Goal: Task Accomplishment & Management: Use online tool/utility

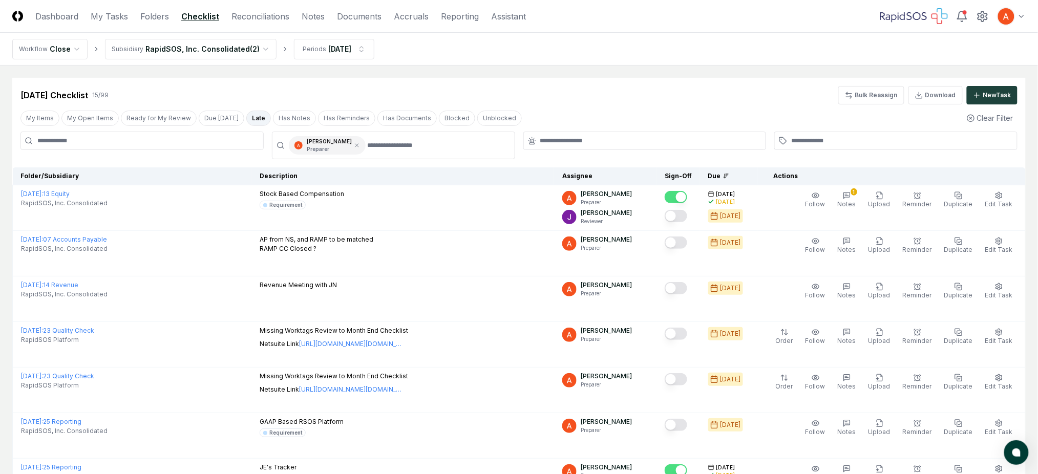
click at [527, 99] on div "[DATE] Checklist 15 / 99 Bulk Reassign Download New Task" at bounding box center [518, 95] width 997 height 18
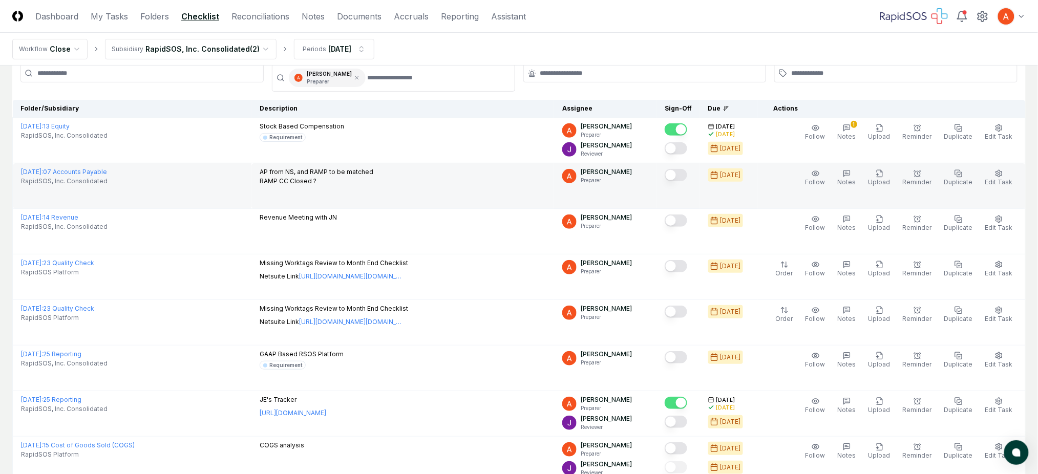
scroll to position [68, 0]
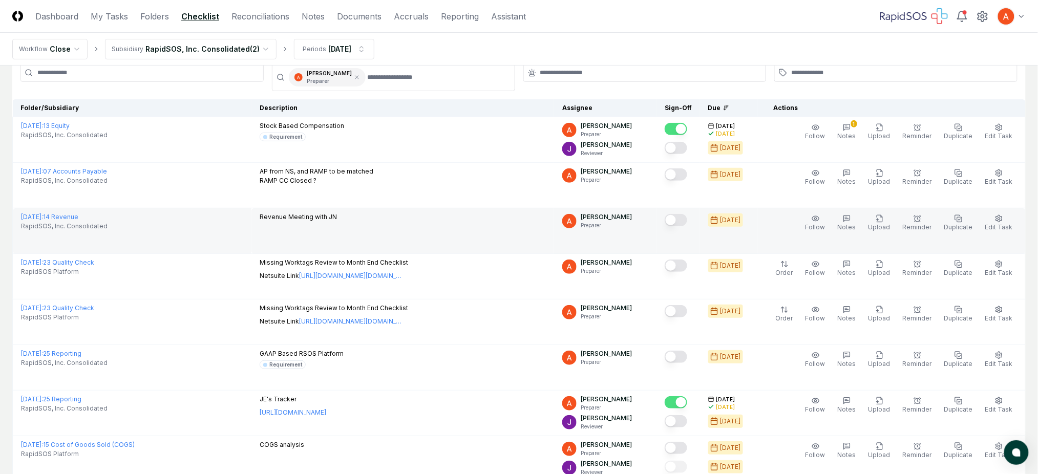
click at [319, 214] on p "Revenue Meeting with JN" at bounding box center [298, 217] width 77 height 9
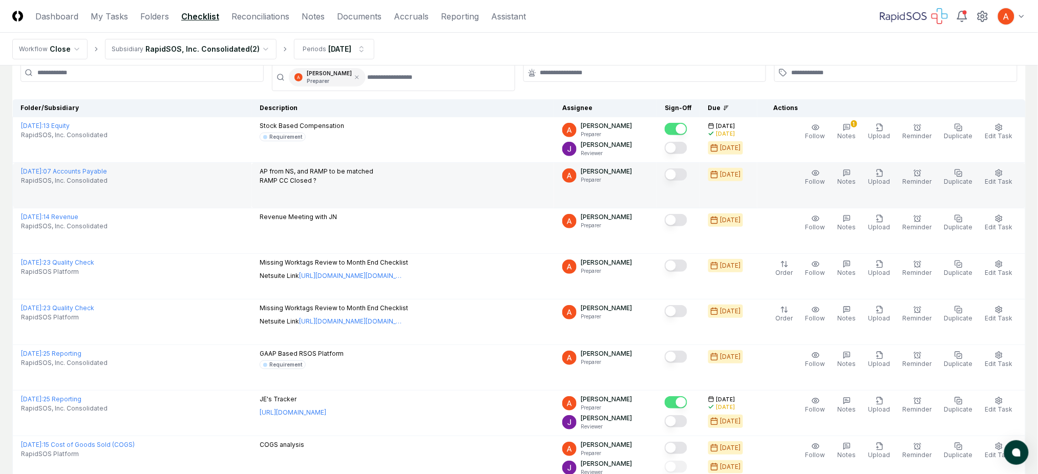
click at [333, 174] on p "AP from NS, and RAMP to be matched RAMP CC Closed ?" at bounding box center [317, 176] width 114 height 18
click at [328, 178] on p "AP from NS, and RAMP to be matched RAMP CC Closed ?" at bounding box center [317, 176] width 114 height 18
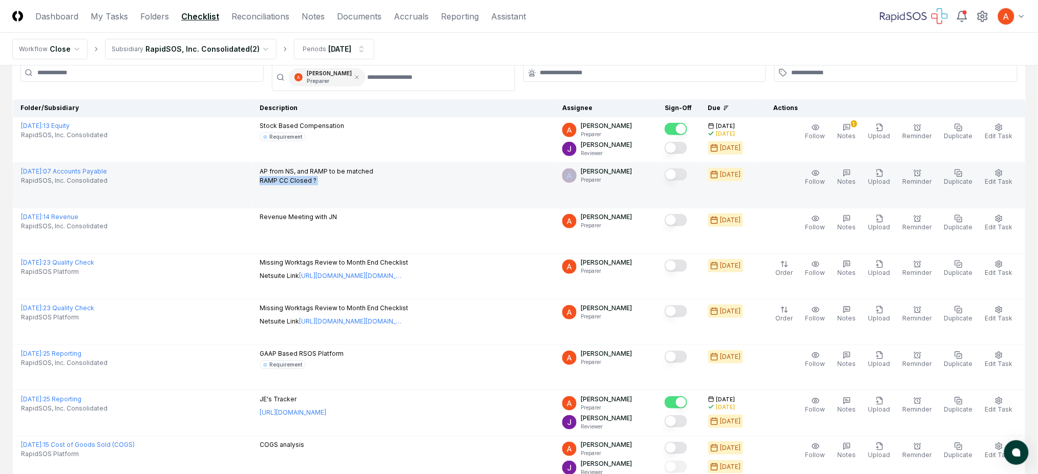
click at [328, 178] on p "AP from NS, and RAMP to be matched RAMP CC Closed ?" at bounding box center [317, 176] width 114 height 18
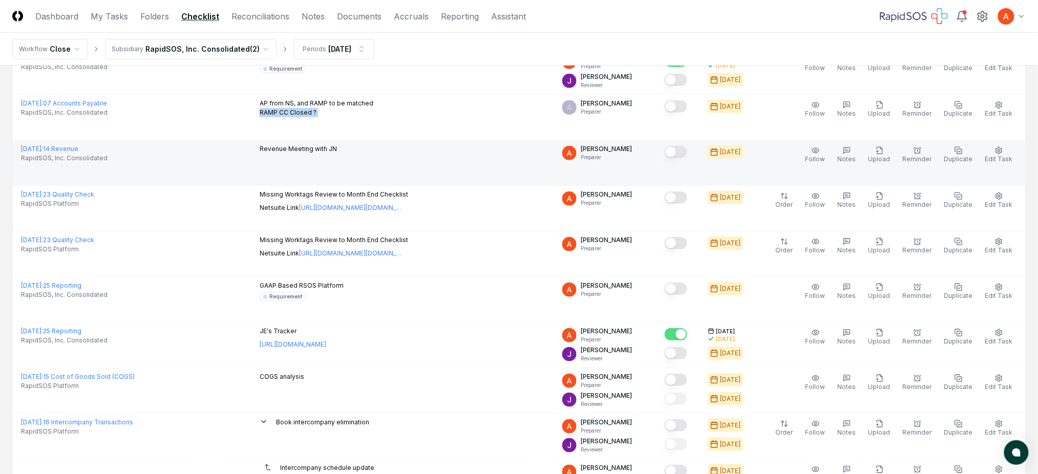
scroll to position [0, 0]
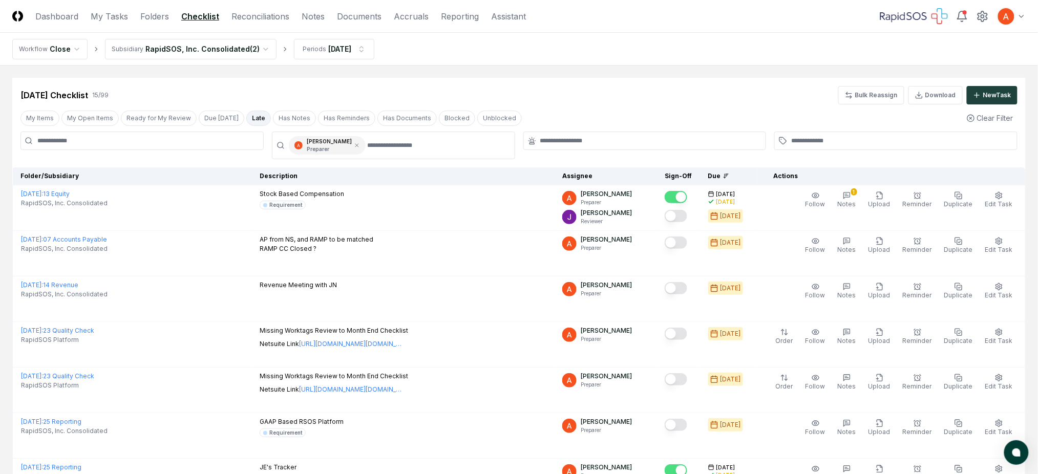
click at [651, 82] on div "[DATE] Checklist 15 / 99 Bulk Reassign Download New Task" at bounding box center [519, 91] width 1014 height 27
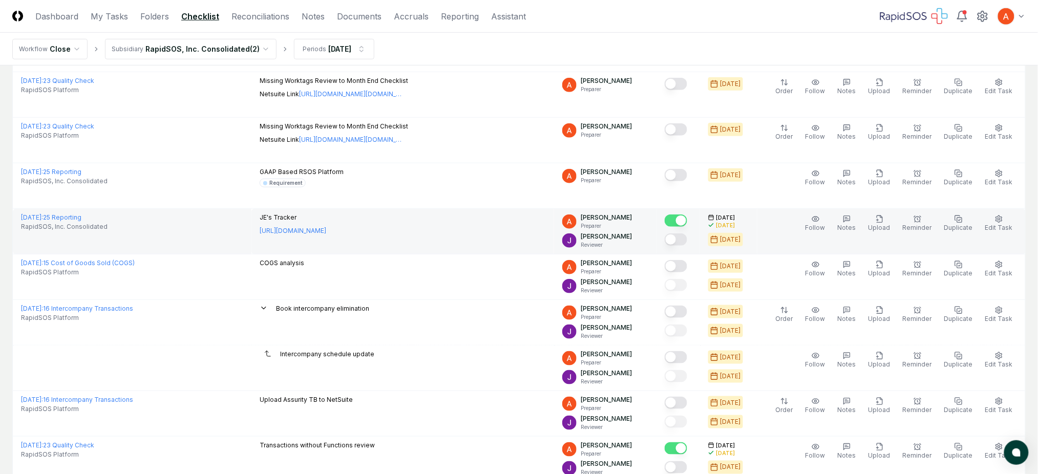
scroll to position [273, 0]
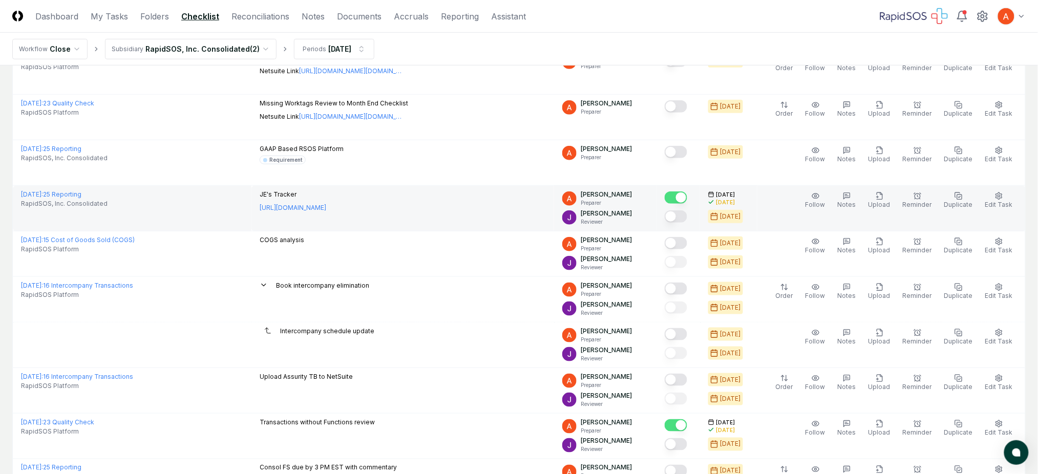
click at [436, 206] on div "JE's Tracker [URL][DOMAIN_NAME]" at bounding box center [403, 202] width 286 height 25
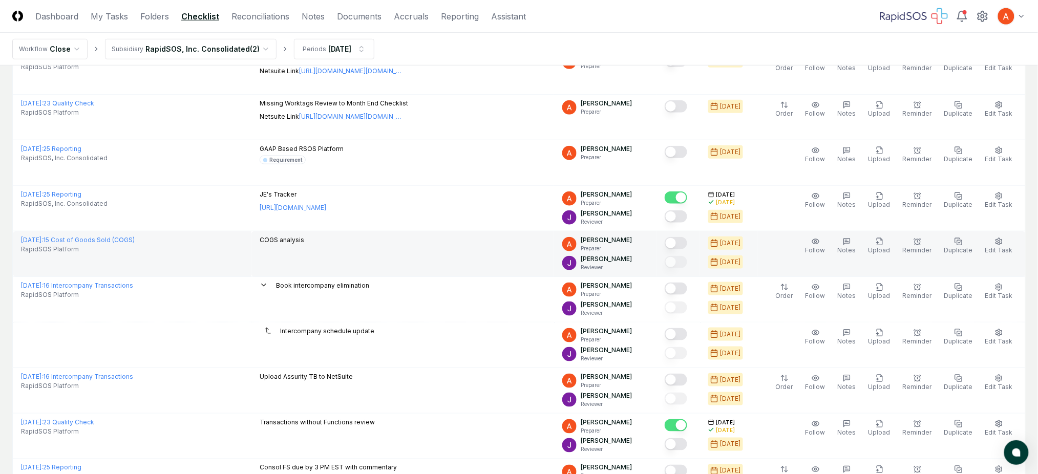
click at [429, 248] on td "COGS analysis" at bounding box center [403, 255] width 303 height 46
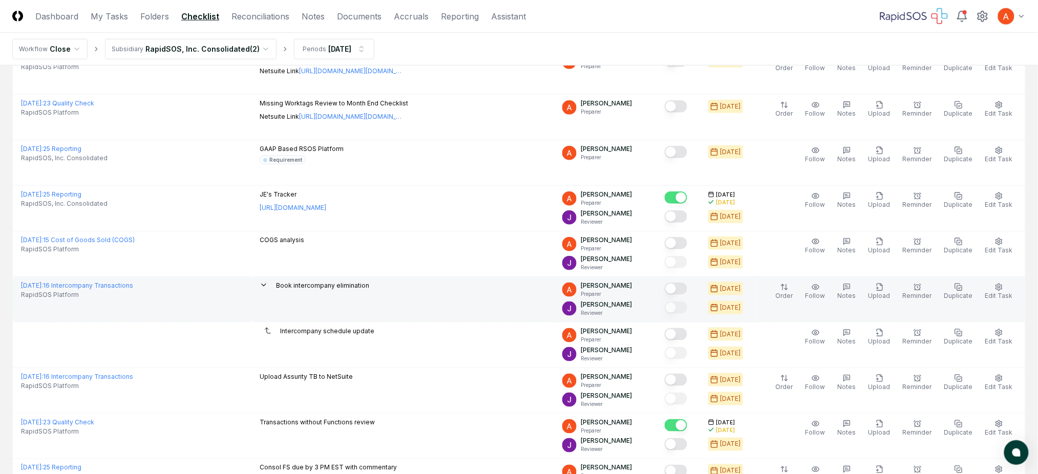
click at [434, 288] on div "Book intercompany elimination" at bounding box center [403, 286] width 286 height 11
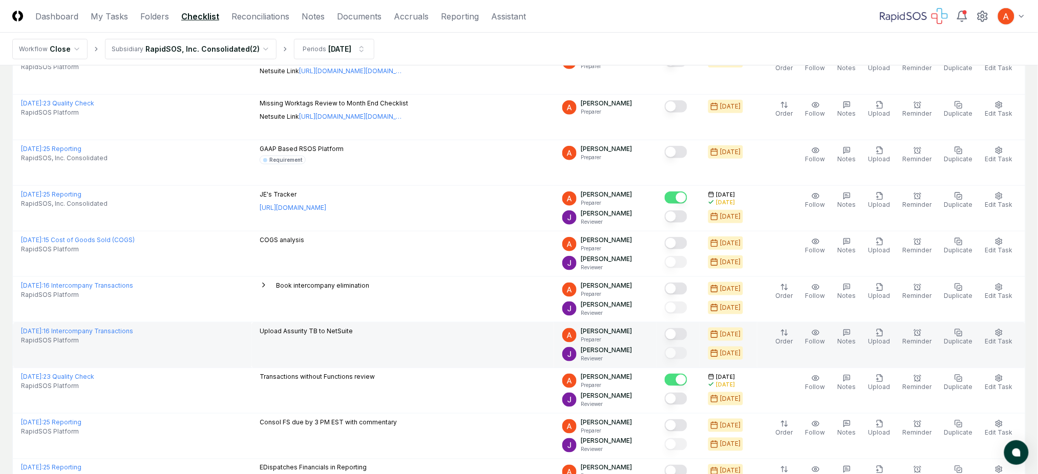
click at [435, 340] on td "Upload Assurity TB to NetSuite" at bounding box center [403, 346] width 303 height 46
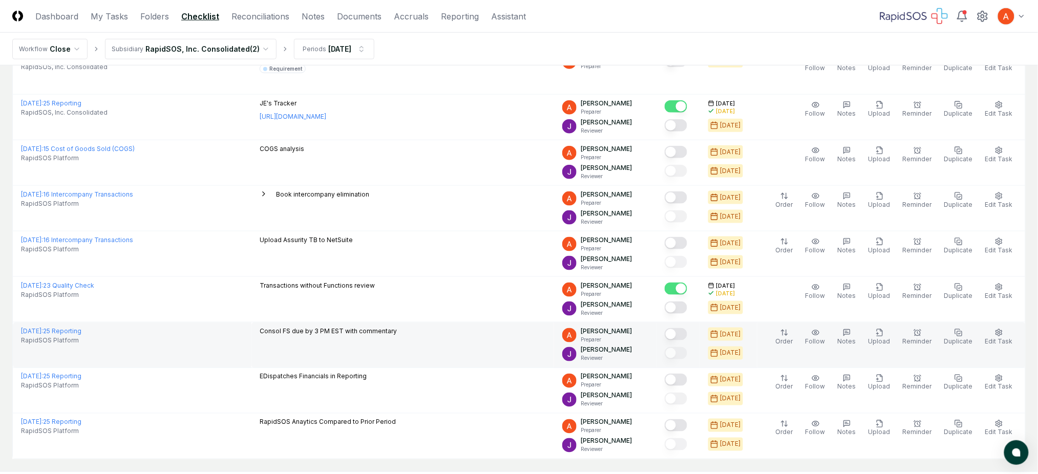
scroll to position [410, 0]
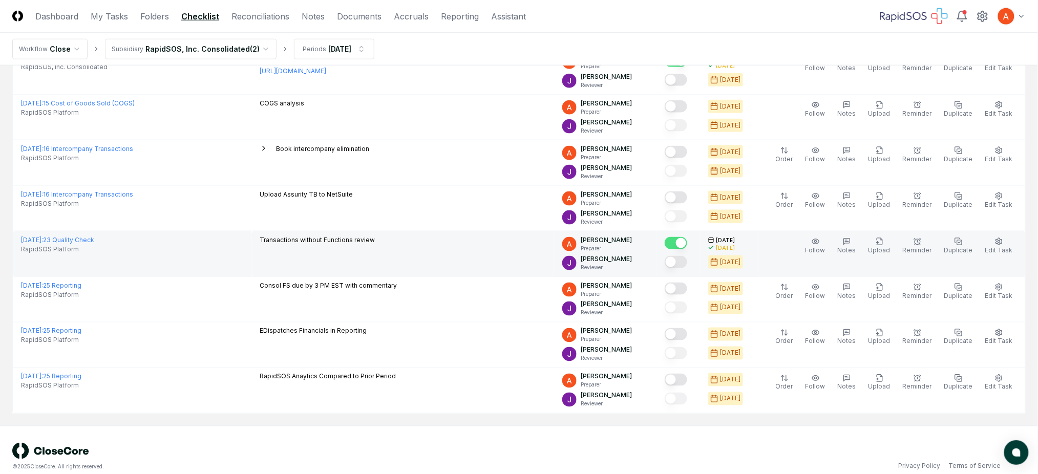
click at [395, 260] on td "Transactions without Functions review" at bounding box center [403, 255] width 303 height 46
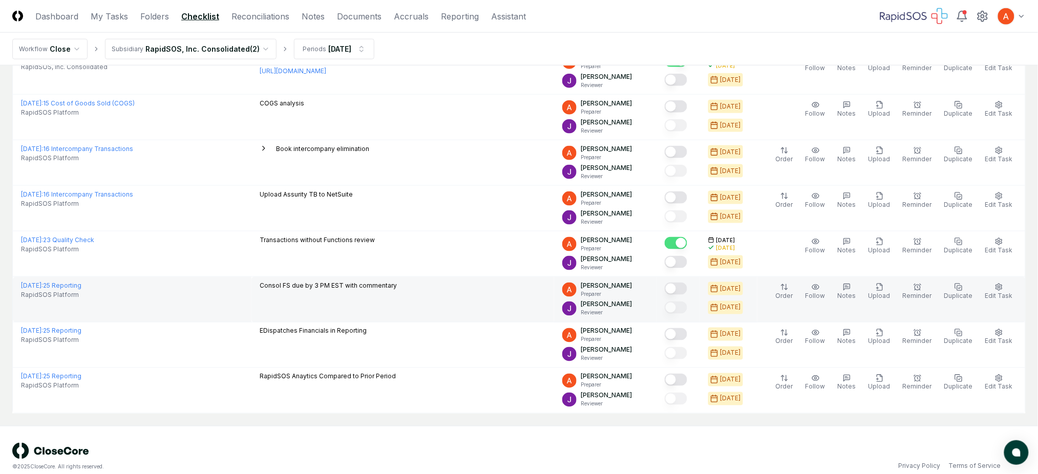
click at [401, 299] on td "Consol FS due by 3 PM EST with commentary" at bounding box center [403, 300] width 303 height 46
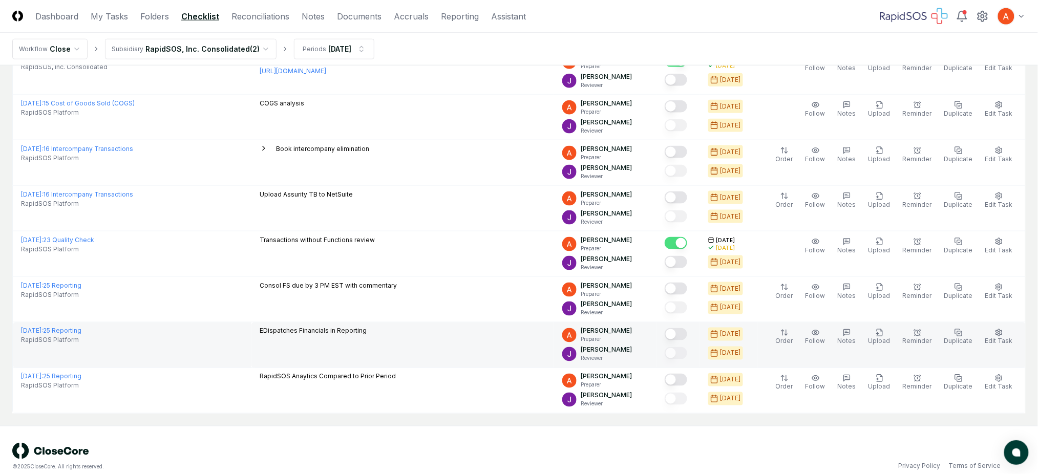
click at [394, 323] on td "EDispatches Financials in Reporting" at bounding box center [403, 346] width 303 height 46
click at [403, 362] on td "EDispatches Financials in Reporting" at bounding box center [403, 346] width 303 height 46
click at [367, 332] on p "EDispatches Financials in Reporting" at bounding box center [313, 331] width 107 height 9
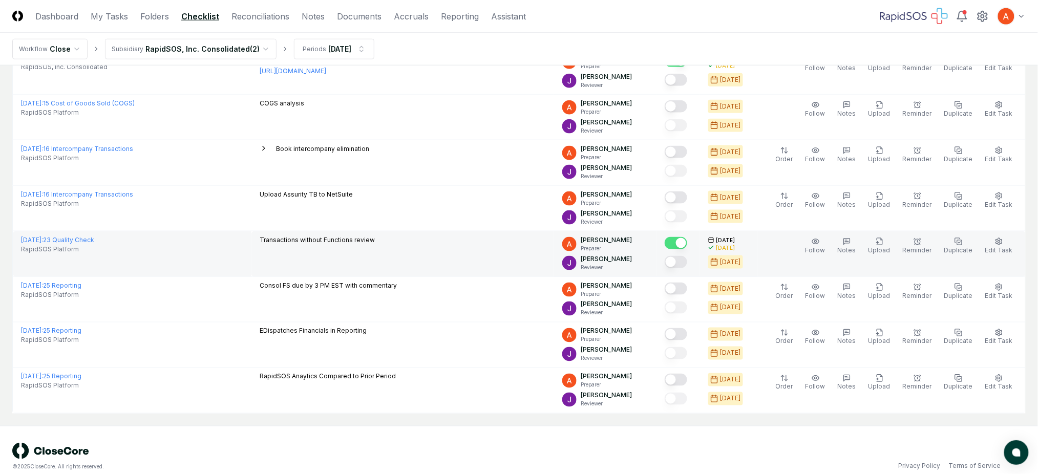
click at [360, 275] on td "Transactions without Functions review" at bounding box center [403, 255] width 303 height 46
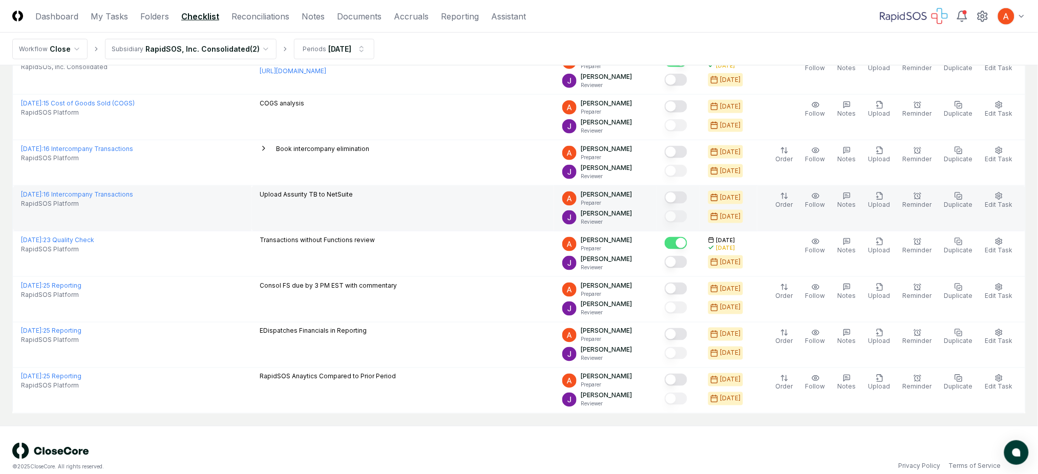
click at [342, 217] on td "Upload Assurity TB to NetSuite" at bounding box center [403, 209] width 303 height 46
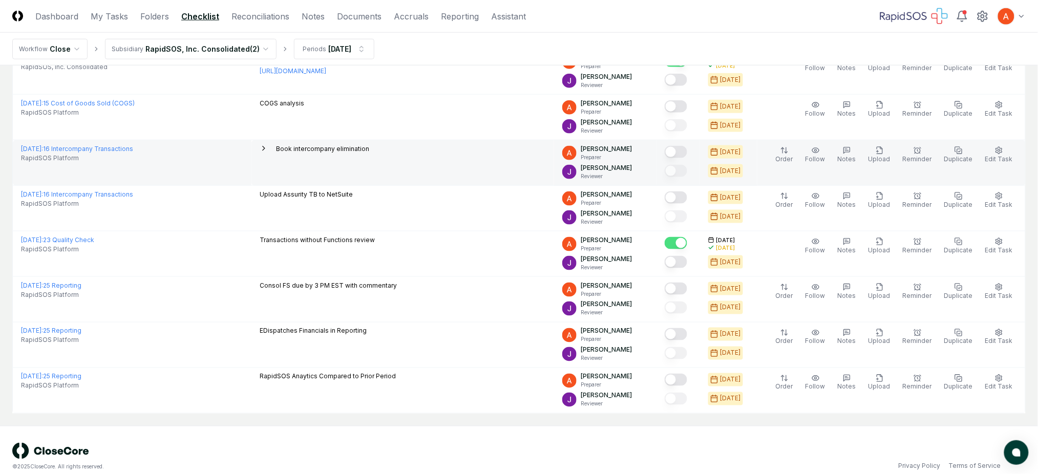
click at [322, 158] on td "Book intercompany elimination" at bounding box center [403, 163] width 303 height 46
click at [268, 149] on icon at bounding box center [264, 148] width 8 height 8
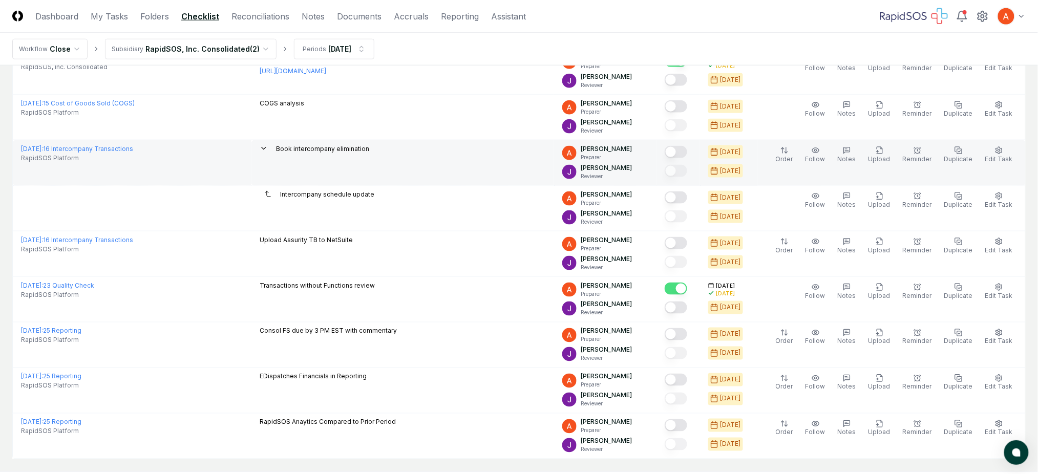
click at [266, 150] on icon at bounding box center [264, 149] width 4 height 2
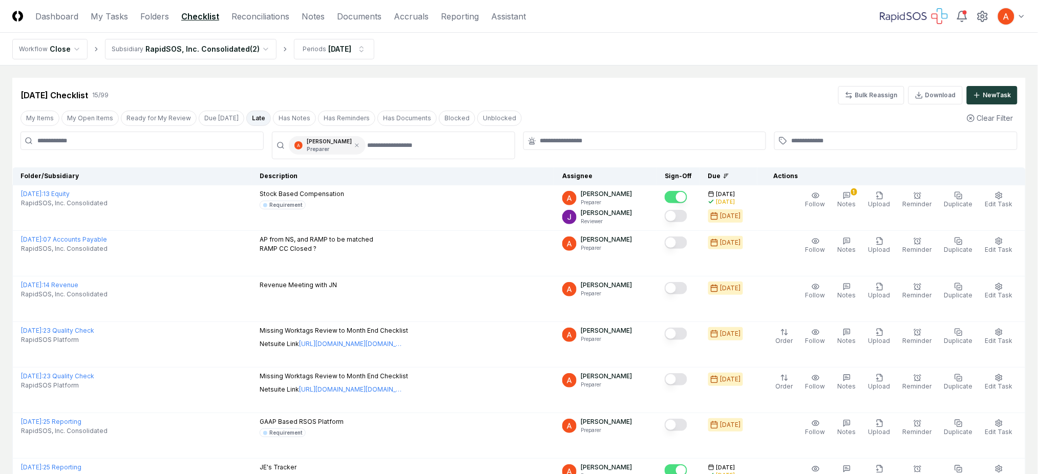
click at [604, 105] on div "[DATE] Checklist 15 / 99 Bulk Reassign Download New Task My Items My Open Items…" at bounding box center [519, 473] width 1014 height 791
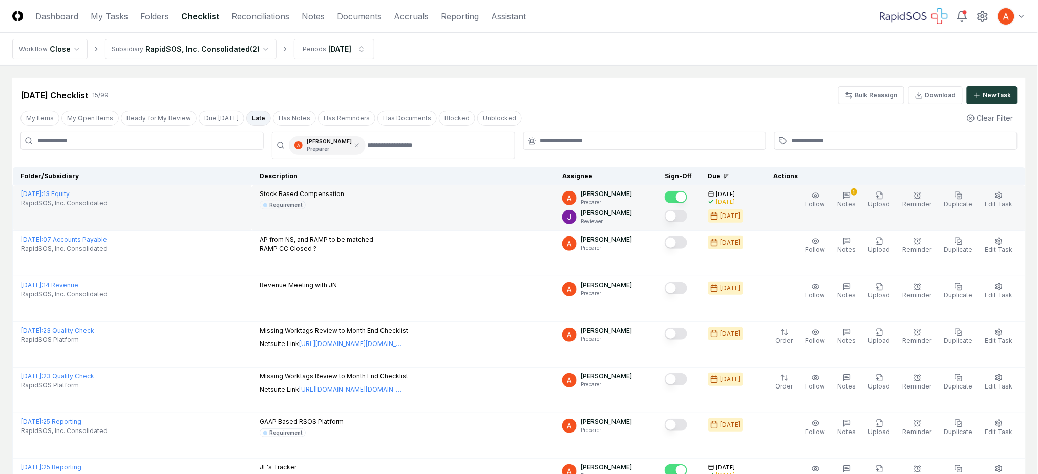
scroll to position [68, 0]
